Goal: Task Accomplishment & Management: Manage account settings

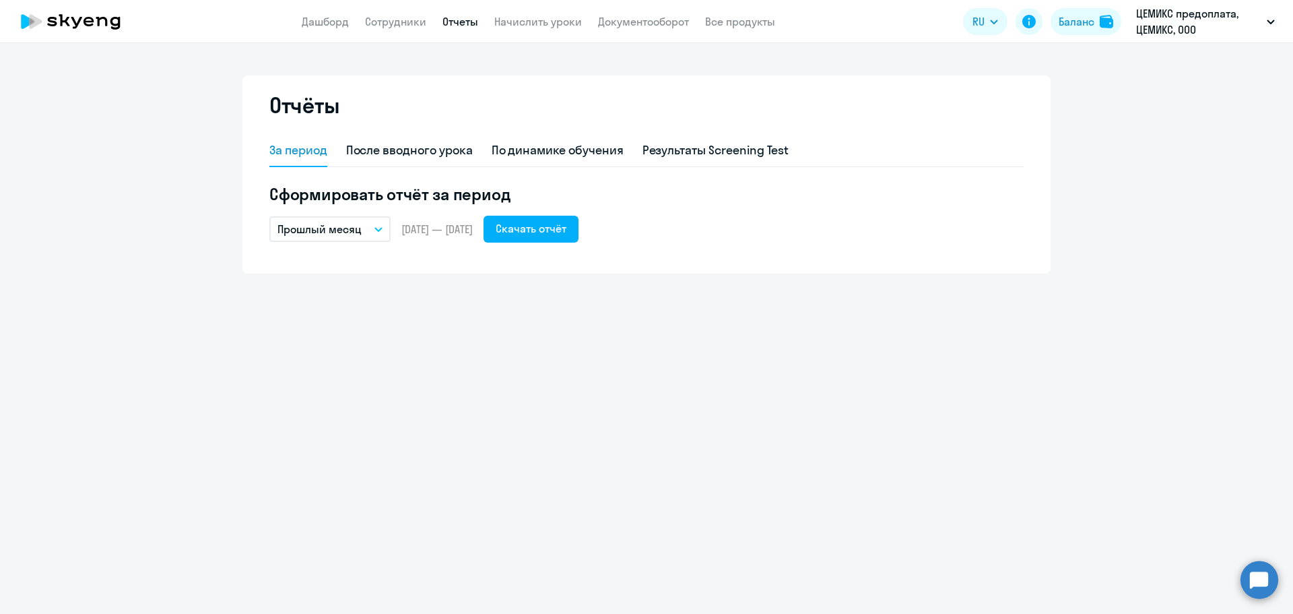
click at [376, 234] on button "Прошлый месяц" at bounding box center [329, 229] width 121 height 26
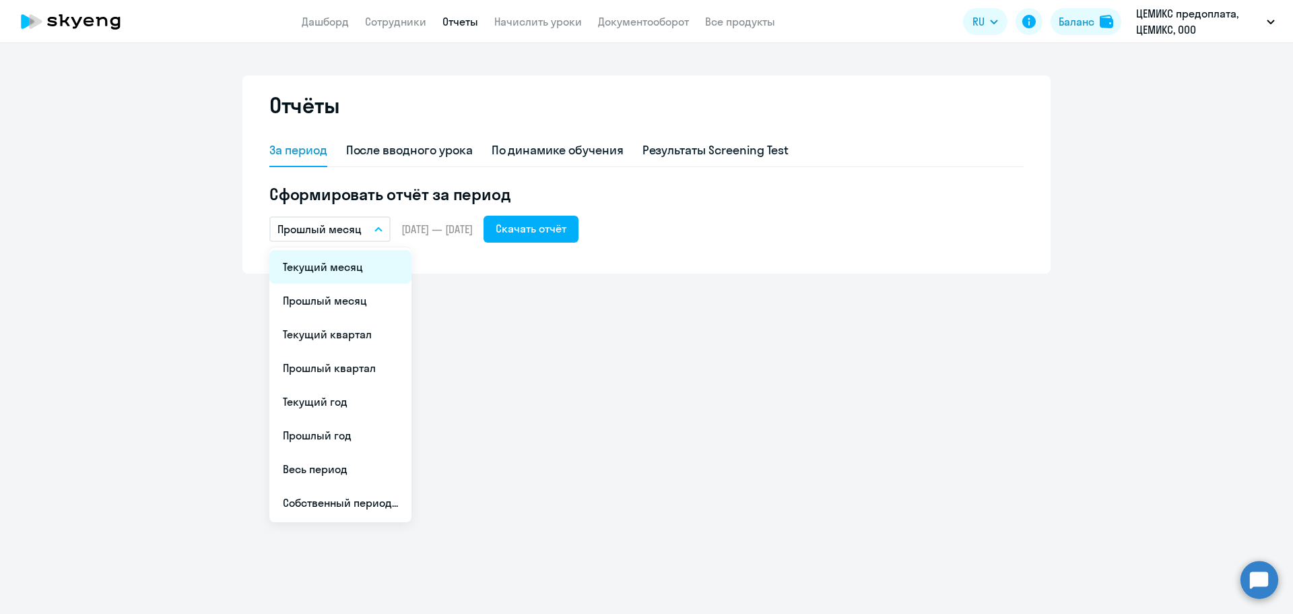
click at [337, 265] on li "Текущий месяц" at bounding box center [340, 267] width 142 height 34
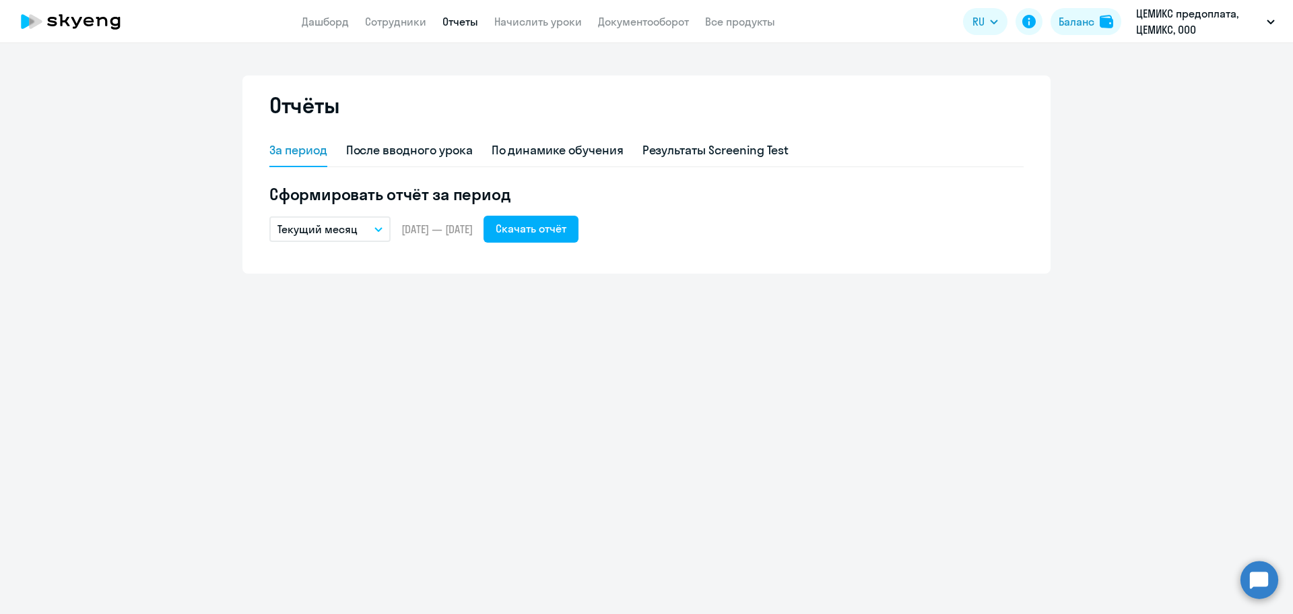
click at [379, 220] on button "Текущий месяц" at bounding box center [329, 229] width 121 height 26
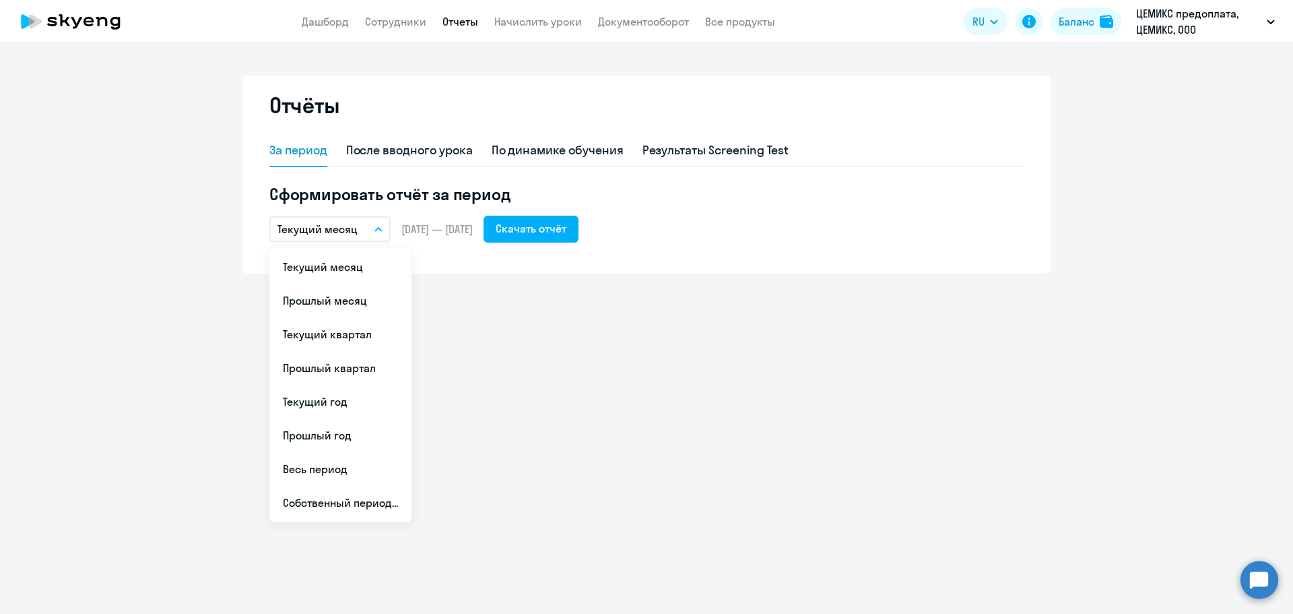
click at [337, 295] on li "Прошлый месяц" at bounding box center [340, 301] width 142 height 34
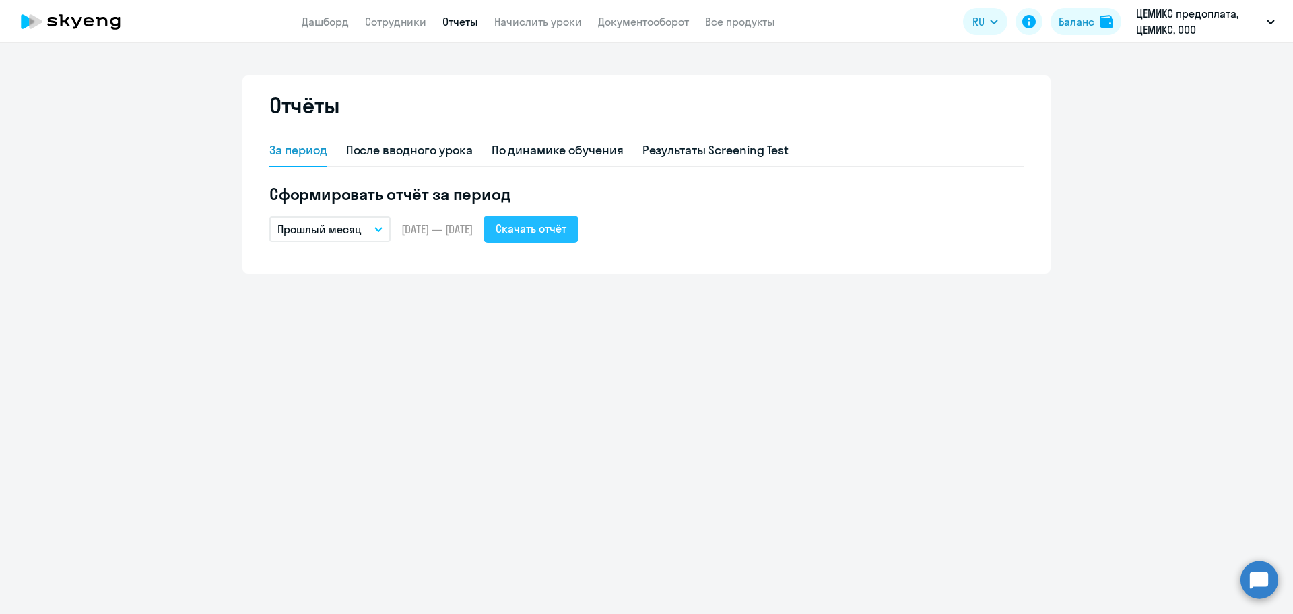
click at [566, 226] on div "Скачать отчёт" at bounding box center [531, 228] width 71 height 16
